Goal: Task Accomplishment & Management: Complete application form

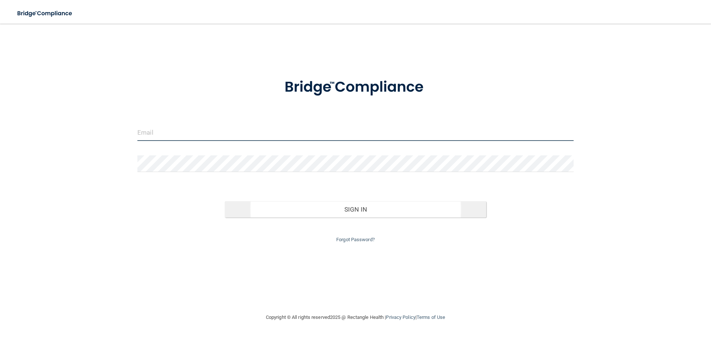
type input "[EMAIL_ADDRESS][DOMAIN_NAME]"
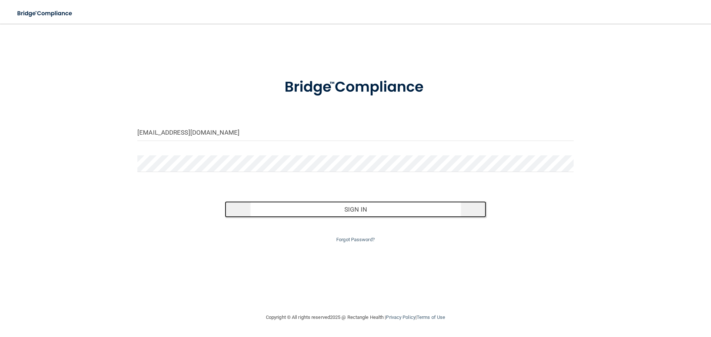
click at [359, 212] on button "Sign In" at bounding box center [356, 209] width 262 height 16
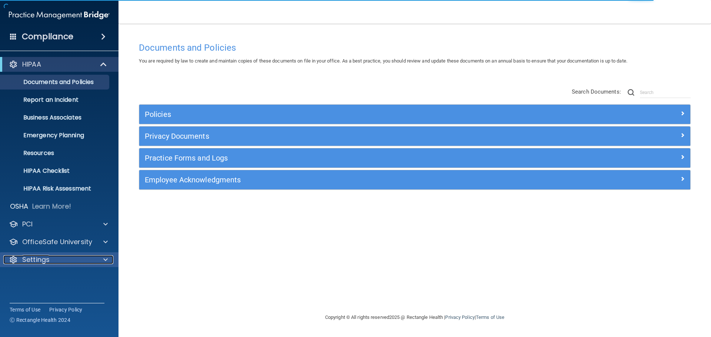
click at [45, 259] on p "Settings" at bounding box center [35, 259] width 27 height 9
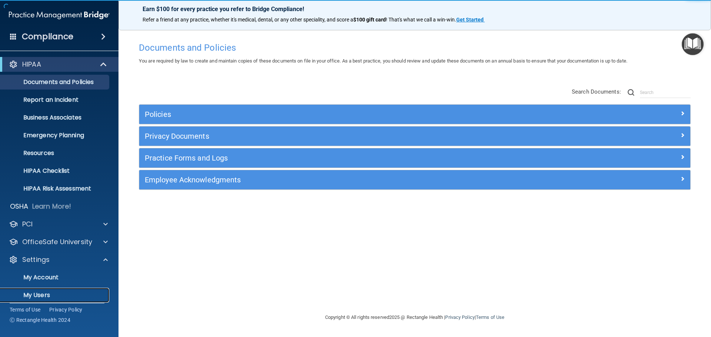
click at [41, 293] on p "My Users" at bounding box center [55, 295] width 101 height 7
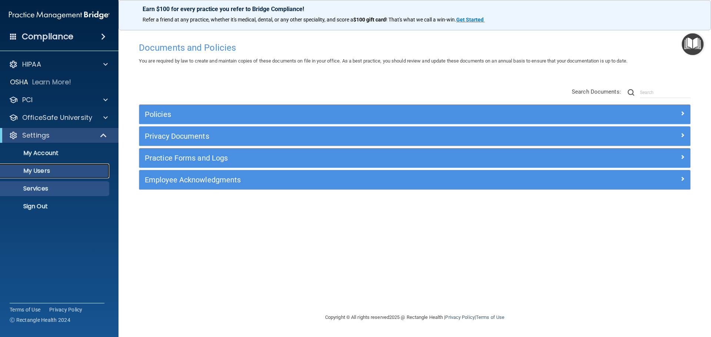
select select "20"
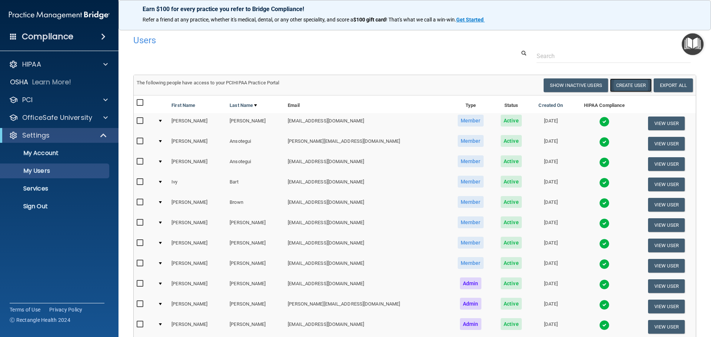
click at [625, 85] on button "Create User" at bounding box center [631, 85] width 42 height 14
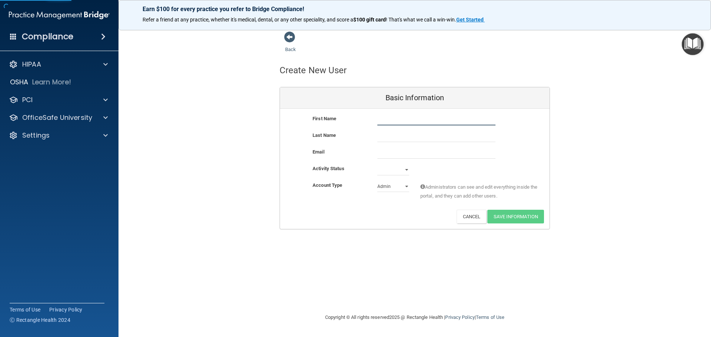
click at [404, 118] on input "text" at bounding box center [436, 119] width 118 height 11
type input "[PERSON_NAME]"
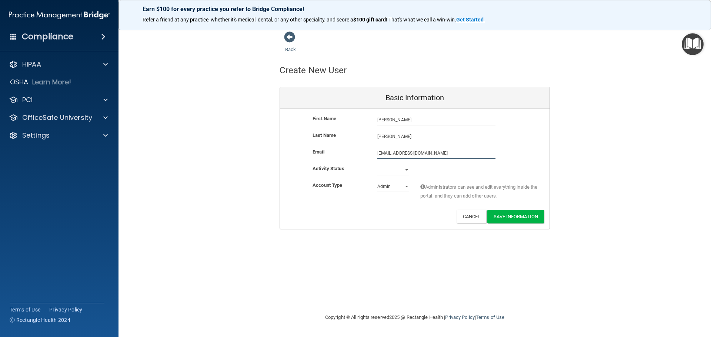
type input "[EMAIL_ADDRESS][DOMAIN_NAME]"
click at [383, 170] on select "Active Inactive" at bounding box center [393, 171] width 32 height 11
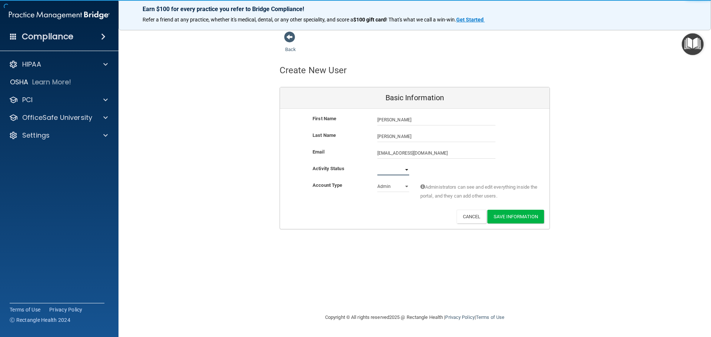
select select "active"
click at [377, 164] on select "Active Inactive" at bounding box center [393, 169] width 32 height 11
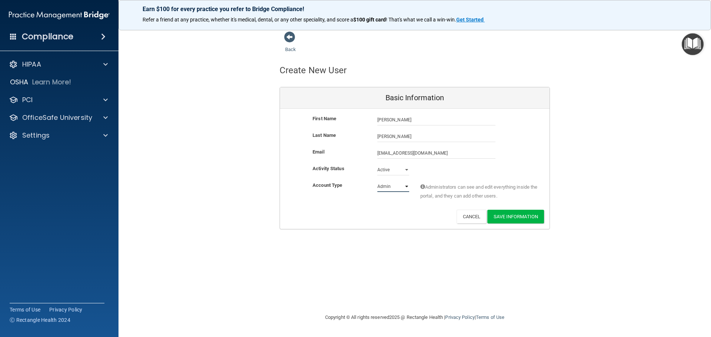
click at [385, 187] on select "Admin Member" at bounding box center [393, 186] width 32 height 11
select select "practice_member"
click at [377, 181] on select "Admin Member" at bounding box center [393, 186] width 32 height 11
click at [516, 215] on button "Save Information" at bounding box center [515, 217] width 57 height 14
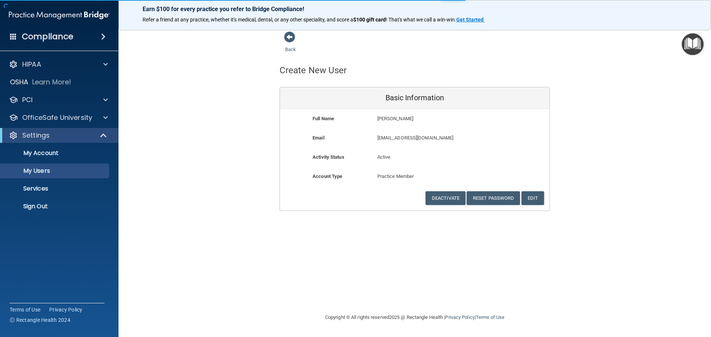
select select "20"
